Goal: Information Seeking & Learning: Learn about a topic

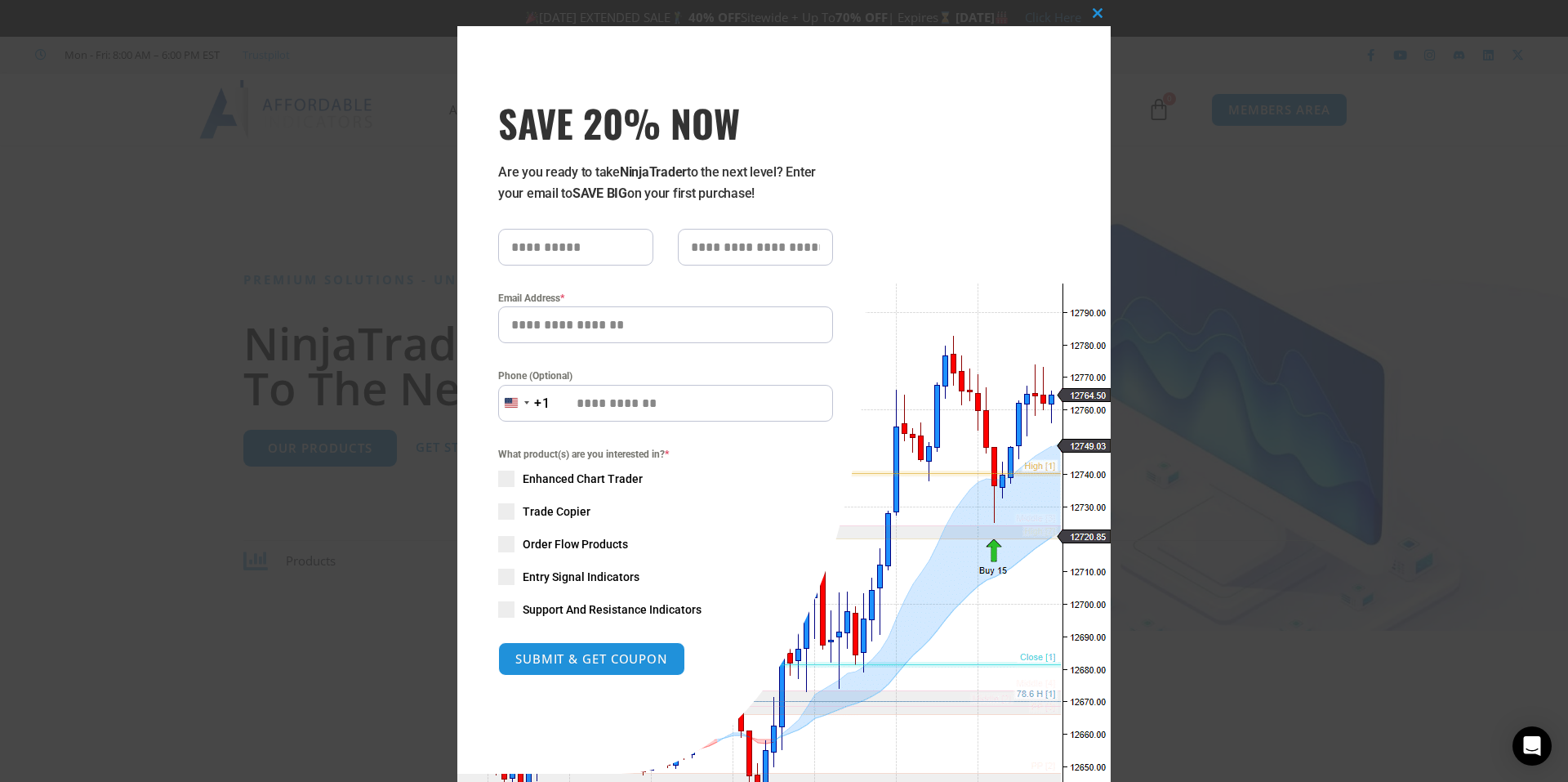
click at [1142, 18] on div "Close this module SAVE 20% NOW Are you ready to take NinjaTrader to the next le…" at bounding box center [784, 391] width 1568 height 782
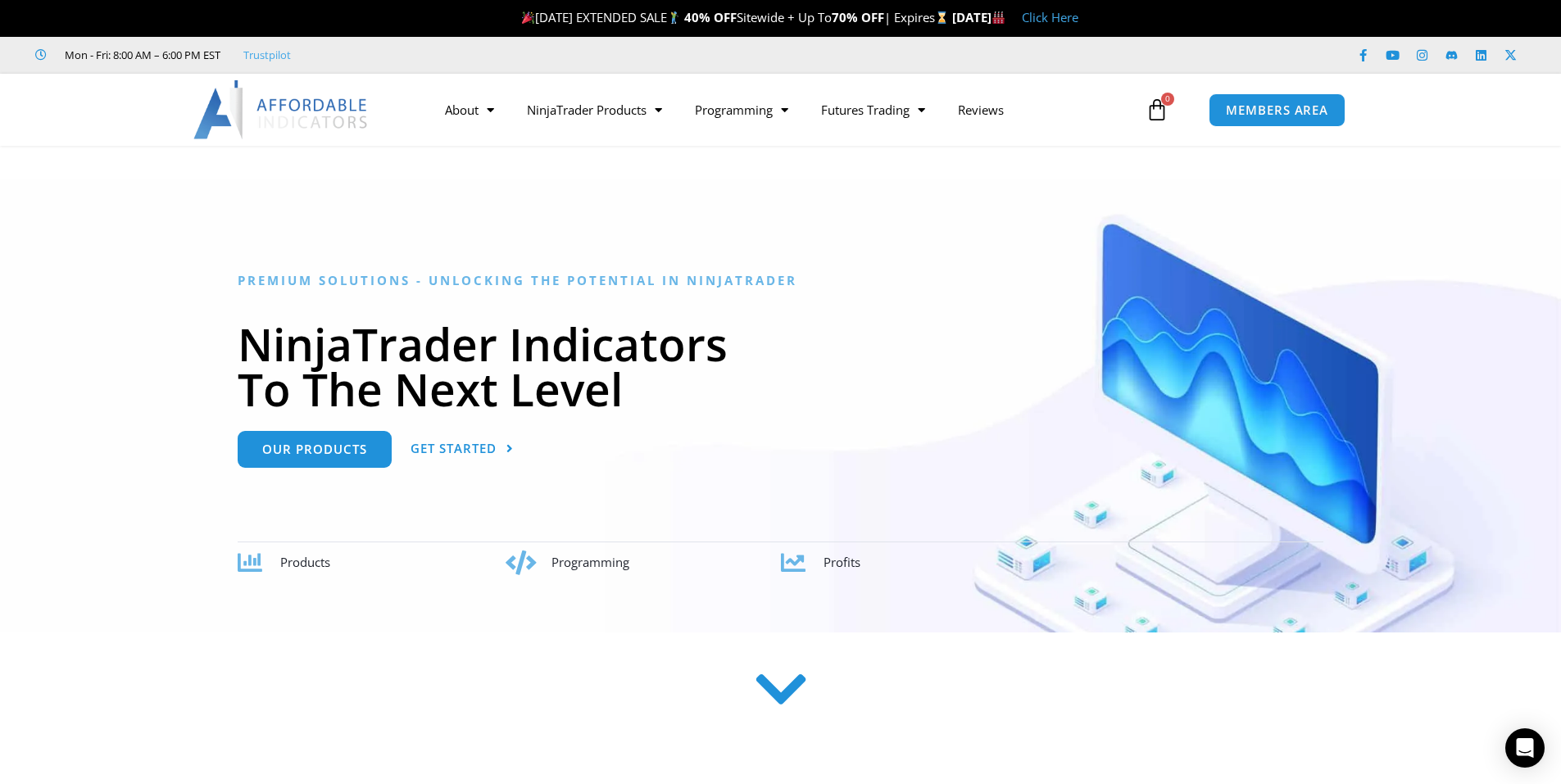
click at [1079, 18] on link "Click Here" at bounding box center [1050, 16] width 56 height 16
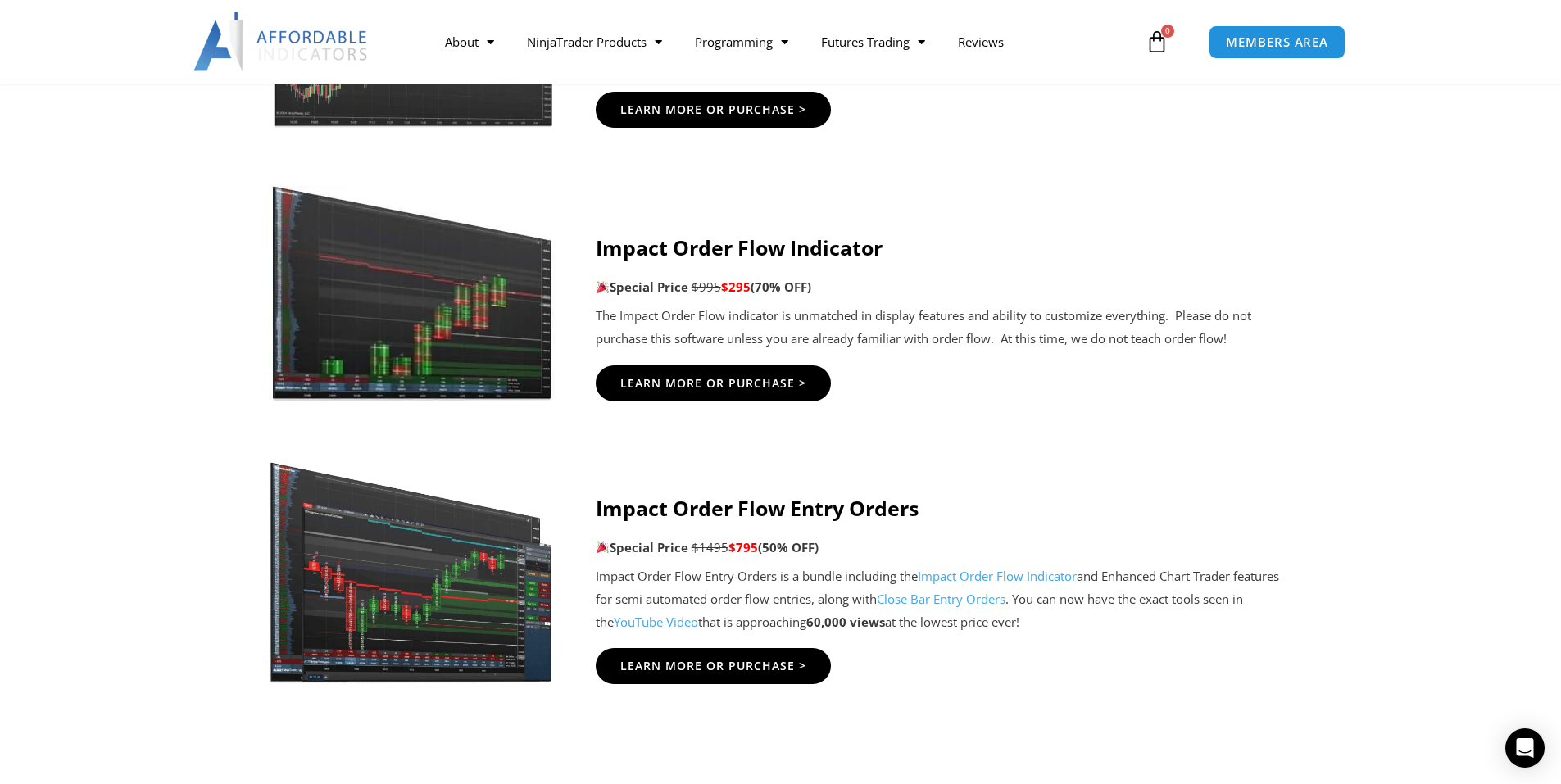
scroll to position [3603, 0]
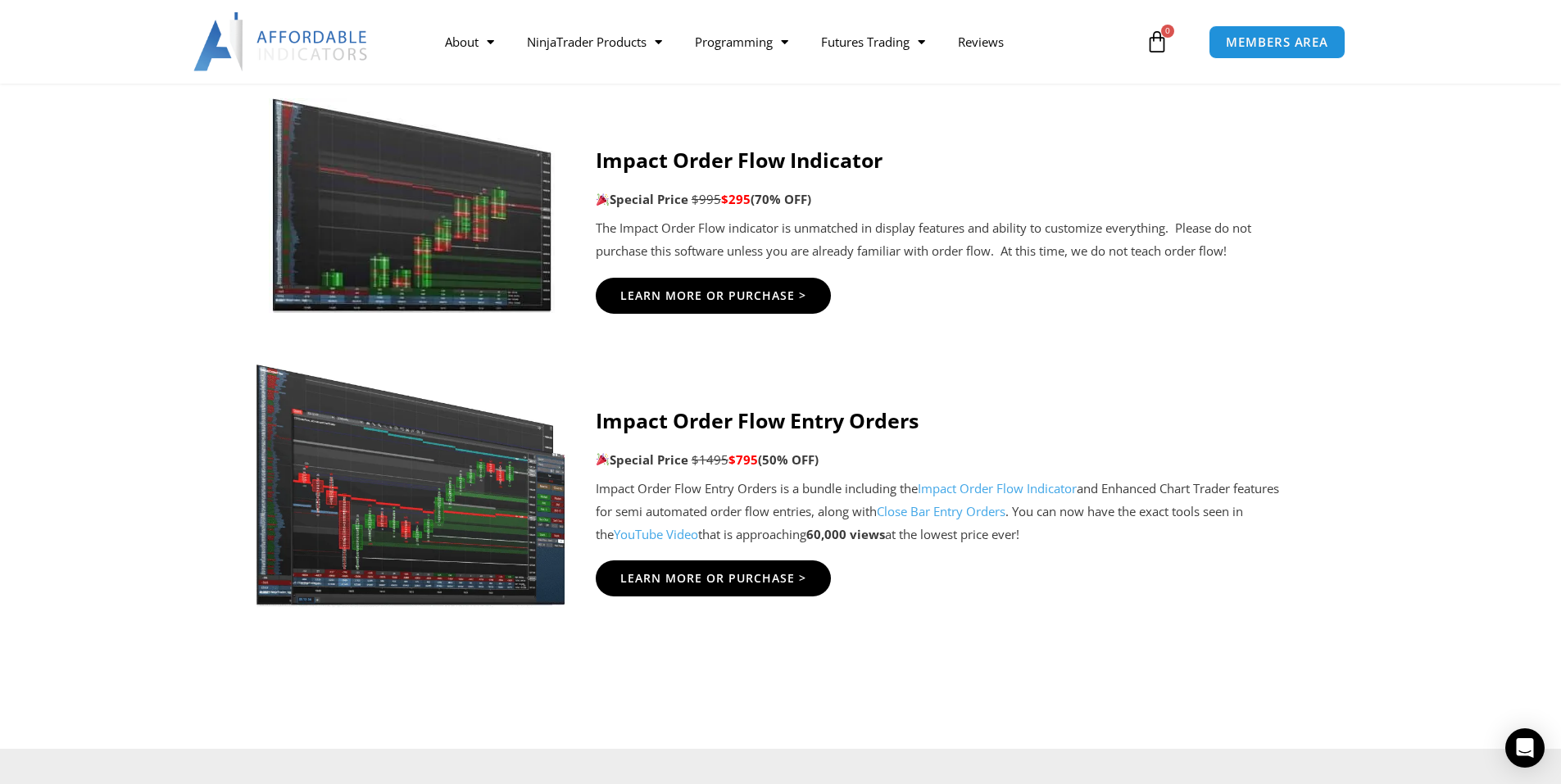
click at [428, 535] on img at bounding box center [411, 476] width 315 height 270
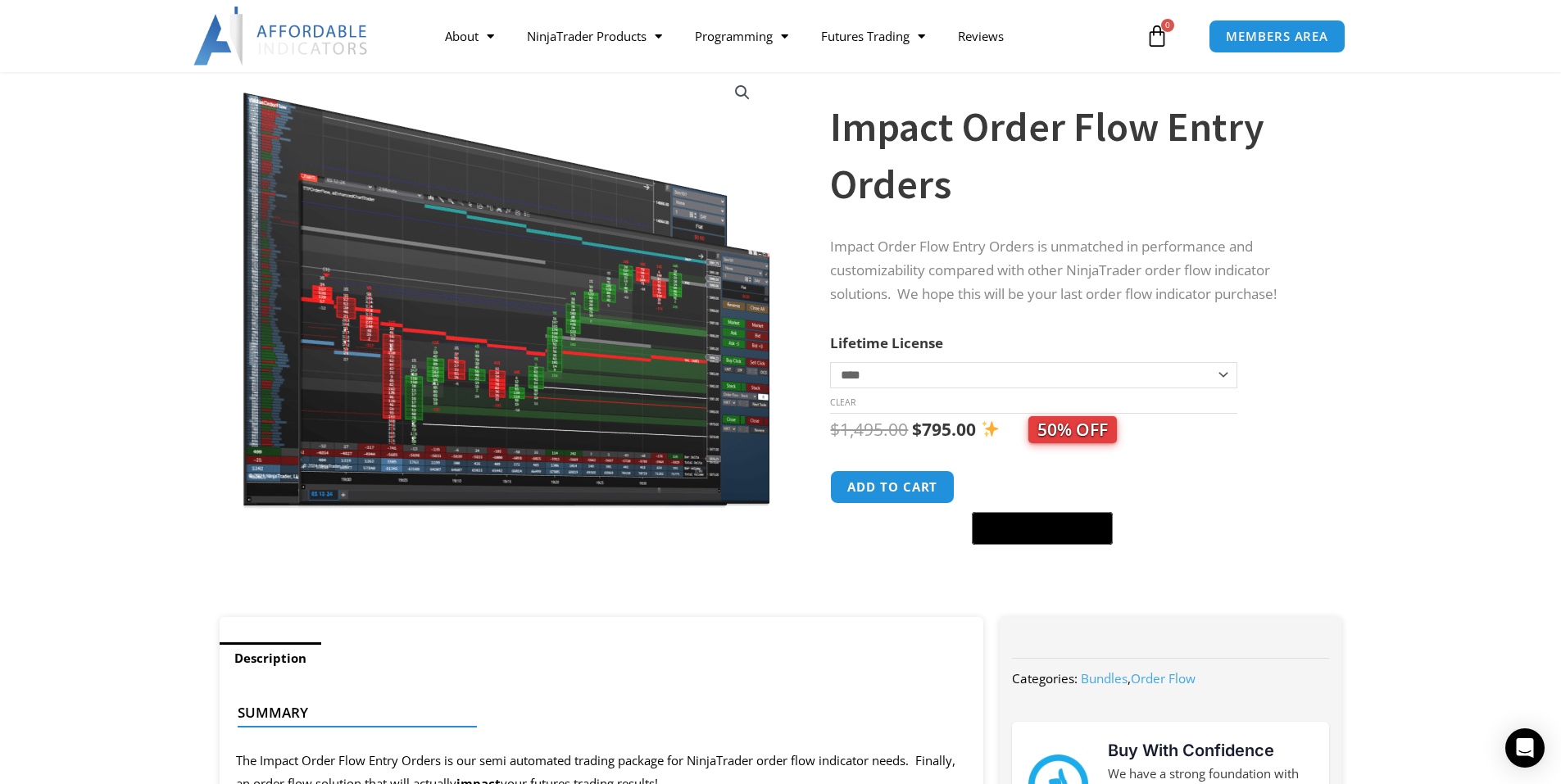
scroll to position [246, 0]
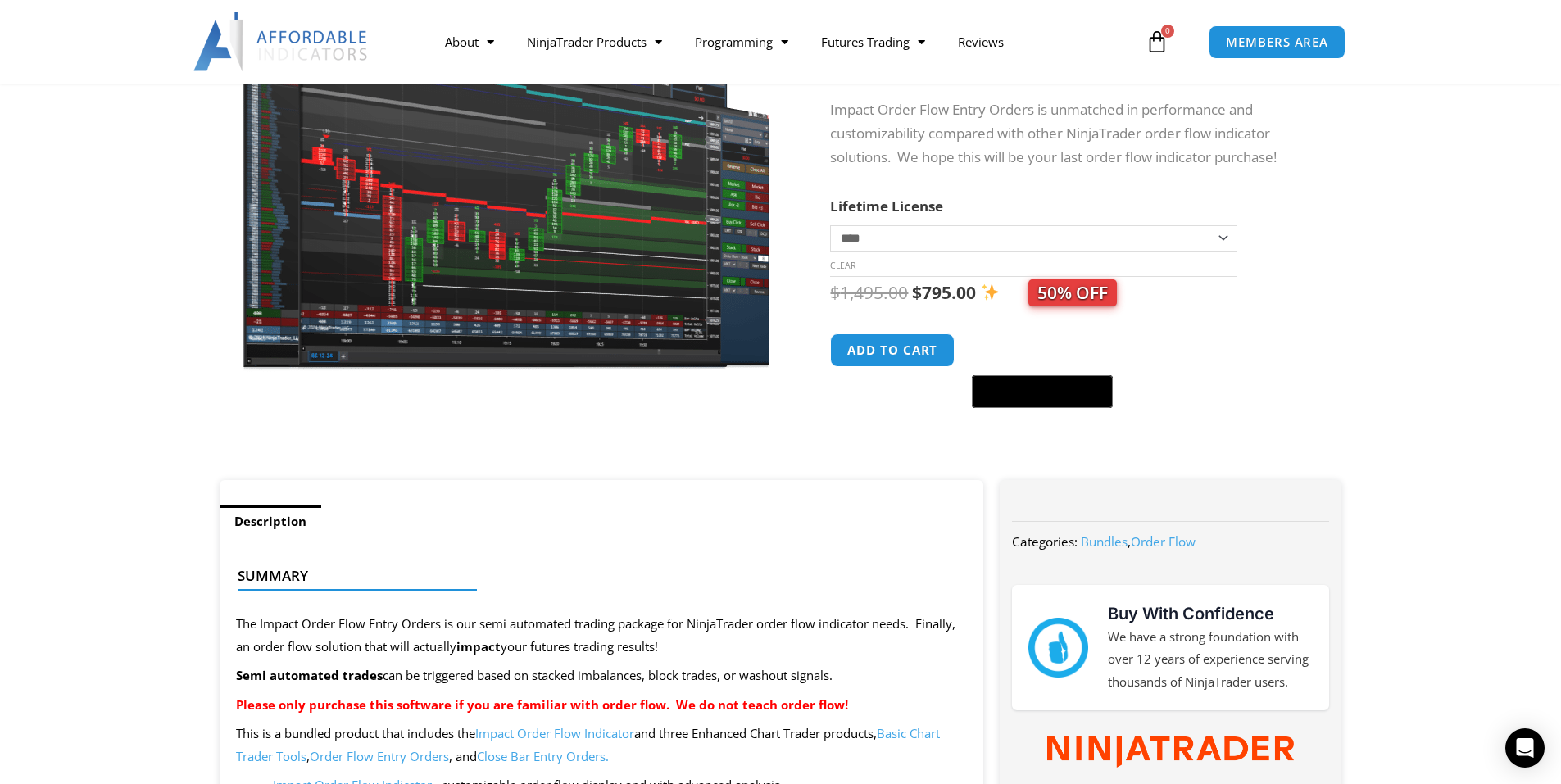
click at [468, 336] on img at bounding box center [506, 149] width 531 height 448
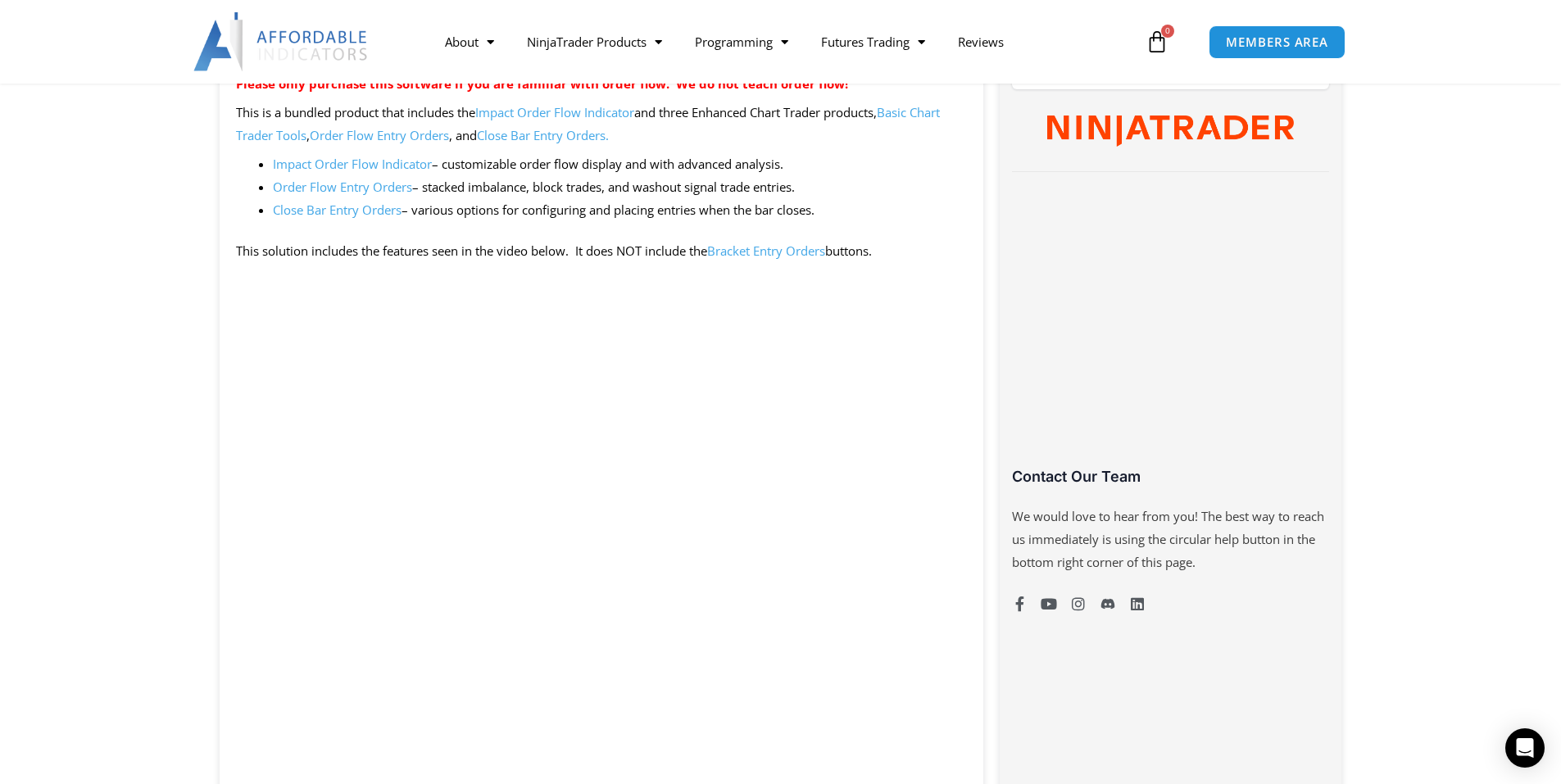
scroll to position [1065, 0]
